Goal: Task Accomplishment & Management: Complete application form

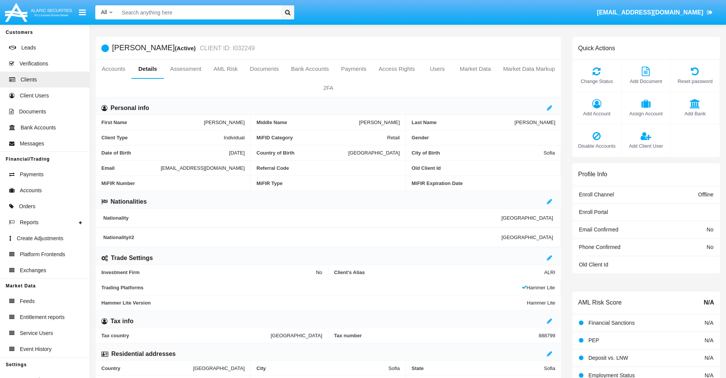
click at [646, 146] on span "Add Client User" at bounding box center [645, 146] width 41 height 7
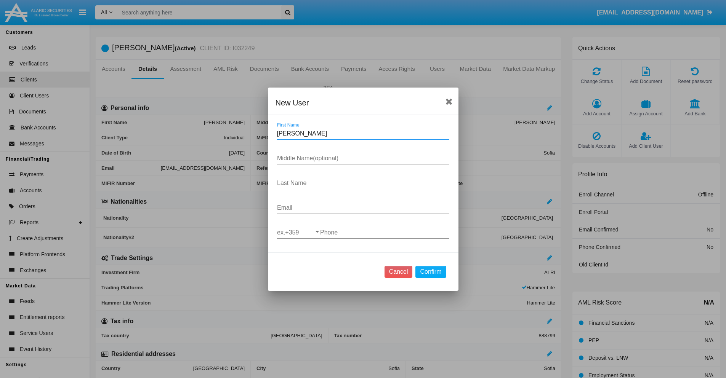
type input "Alayna"
type input "Karina"
type input "Crooks"
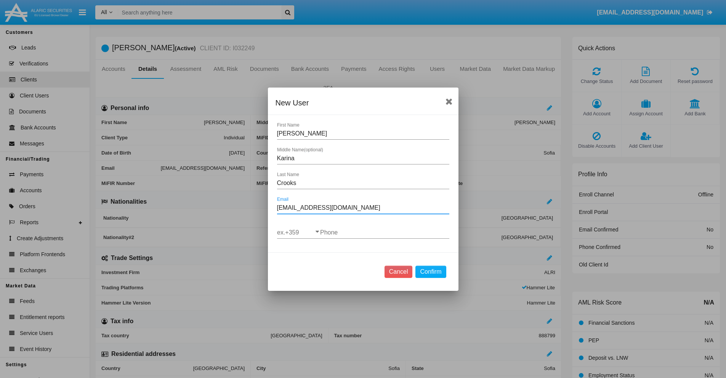
type input "2k.19n@yf.20.ph"
click at [298, 232] on input "ex.+359" at bounding box center [298, 232] width 43 height 7
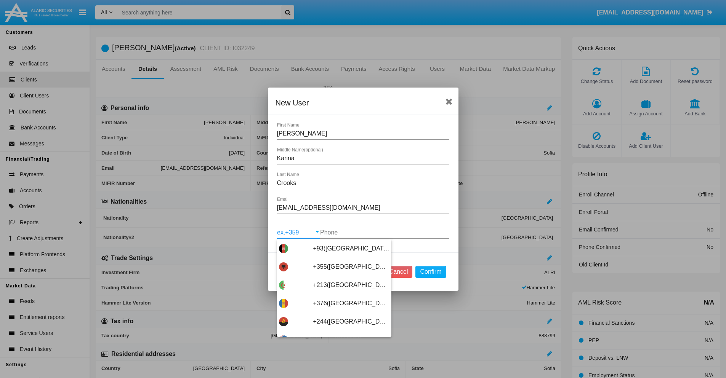
scroll to position [4055, 0]
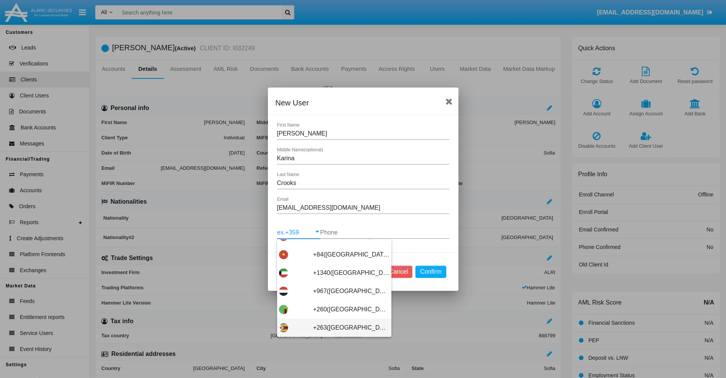
click at [331, 328] on span "+263(Zimbabwe)" at bounding box center [351, 328] width 76 height 18
type input "+263(Zimbabwe)"
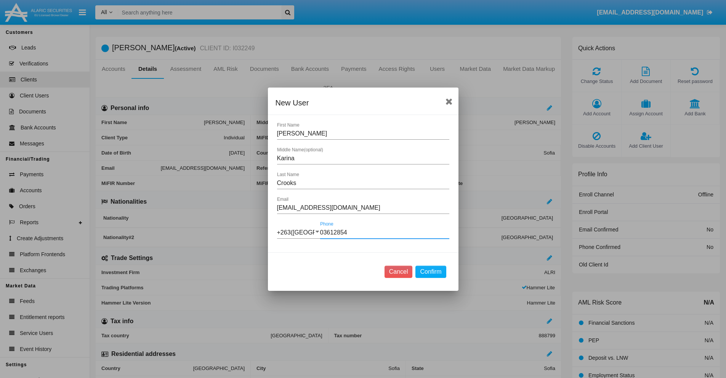
type input "036128542"
click at [431, 272] on button "Confirm" at bounding box center [430, 272] width 30 height 12
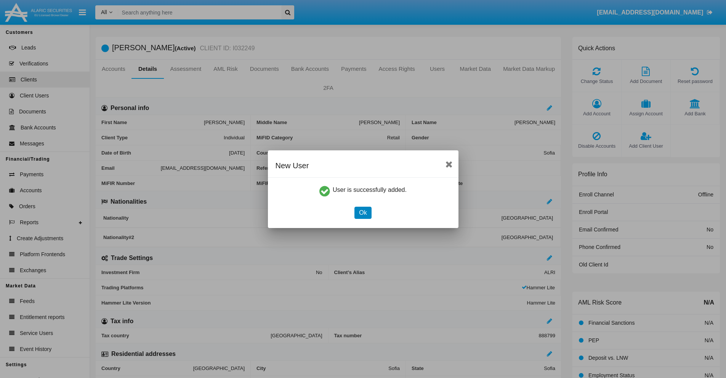
click at [363, 213] on button "Ok" at bounding box center [362, 213] width 17 height 12
